Goal: Task Accomplishment & Management: Manage account settings

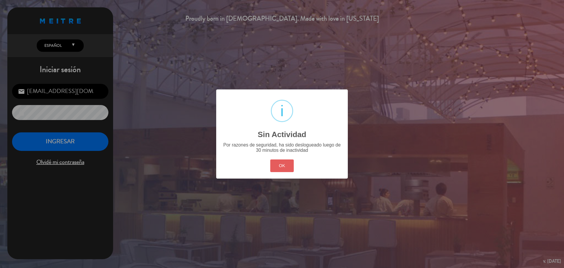
click at [279, 165] on button "OK" at bounding box center [282, 165] width 24 height 13
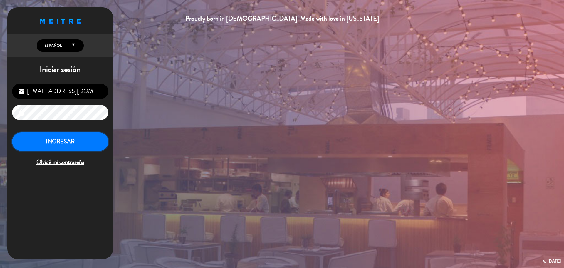
click at [93, 140] on button "INGRESAR" at bounding box center [60, 141] width 96 height 19
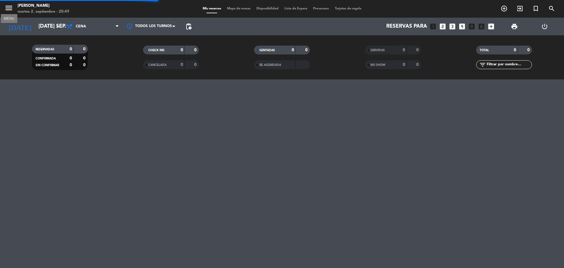
click at [10, 9] on icon "menu" at bounding box center [8, 8] width 9 height 9
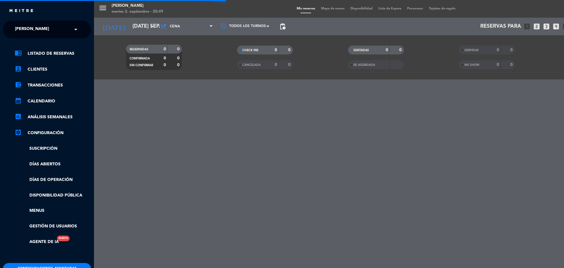
click at [45, 32] on span "[PERSON_NAME]" at bounding box center [32, 29] width 34 height 12
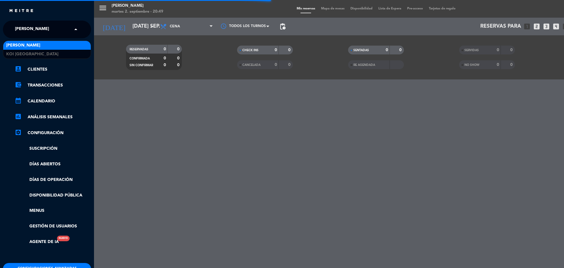
click at [52, 48] on div "[PERSON_NAME]" at bounding box center [47, 45] width 88 height 9
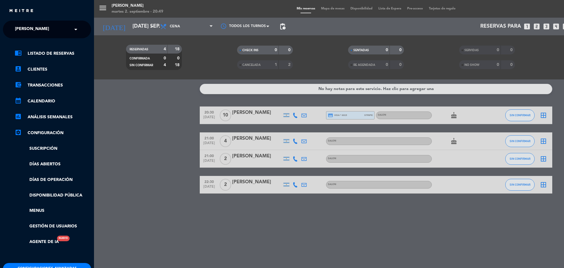
click at [54, 31] on div "× KOI Lavalleja" at bounding box center [35, 29] width 45 height 12
click at [56, 51] on div "KOI [GEOGRAPHIC_DATA]" at bounding box center [47, 54] width 88 height 9
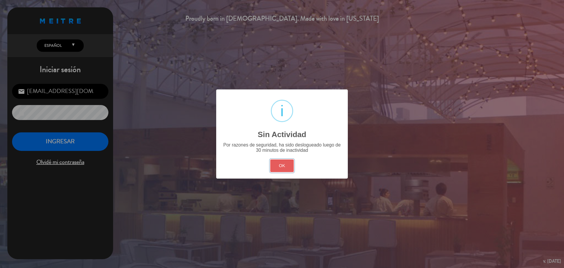
click at [293, 164] on button "OK" at bounding box center [282, 165] width 24 height 13
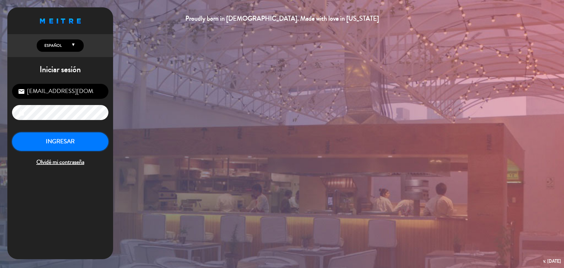
click at [95, 148] on button "INGRESAR" at bounding box center [60, 141] width 96 height 19
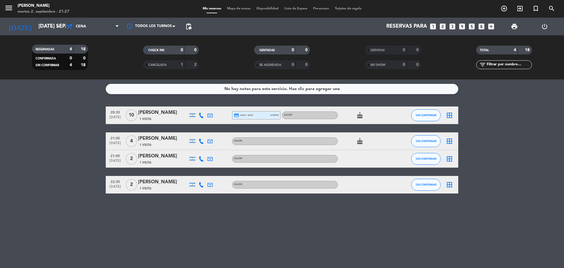
click at [257, 117] on div "credit_card visa * 6015 stripe" at bounding box center [256, 115] width 45 height 8
click at [358, 117] on icon "cake" at bounding box center [359, 115] width 7 height 7
click at [361, 137] on div "cake" at bounding box center [364, 140] width 53 height 17
click at [259, 116] on div "credit_card visa * 6015 stripe" at bounding box center [256, 115] width 45 height 8
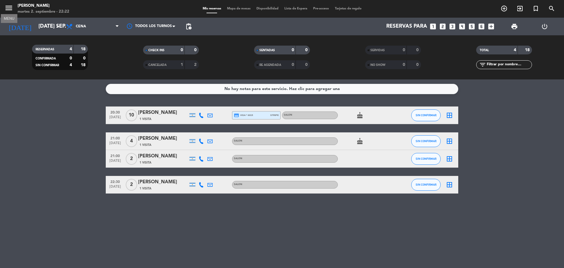
click at [11, 8] on icon "menu" at bounding box center [8, 8] width 9 height 9
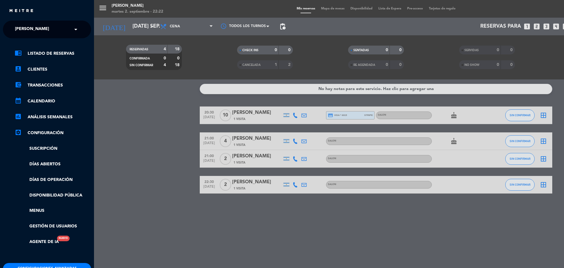
click at [66, 31] on input "text" at bounding box center [48, 29] width 72 height 13
click at [75, 53] on div "KOI [GEOGRAPHIC_DATA]" at bounding box center [47, 54] width 88 height 9
